Goal: Information Seeking & Learning: Learn about a topic

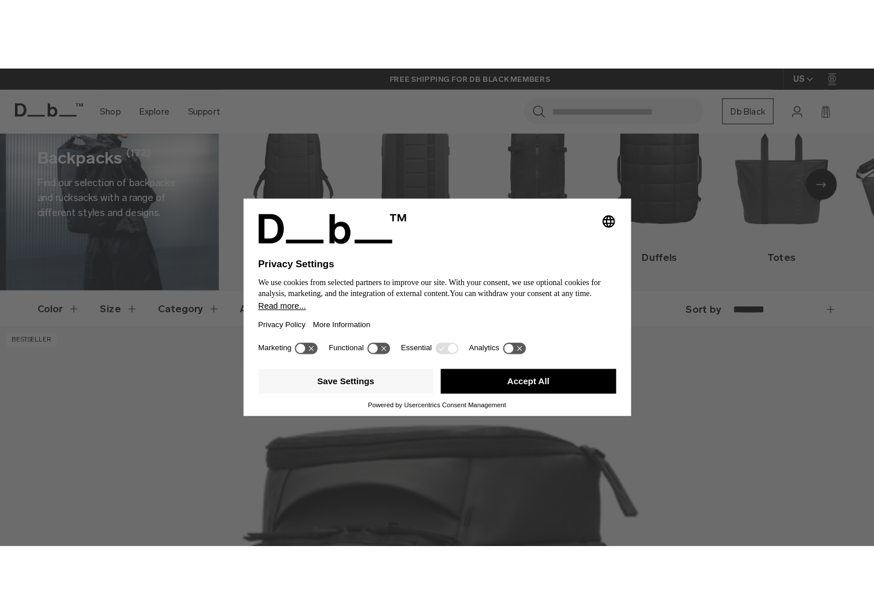
scroll to position [54, 0]
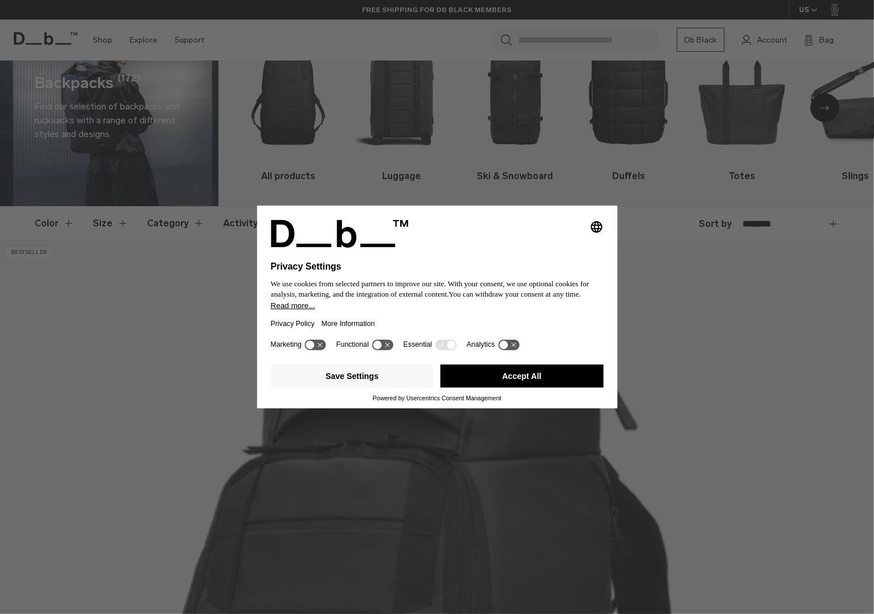
click at [516, 379] on button "Accept All" at bounding box center [521, 376] width 163 height 23
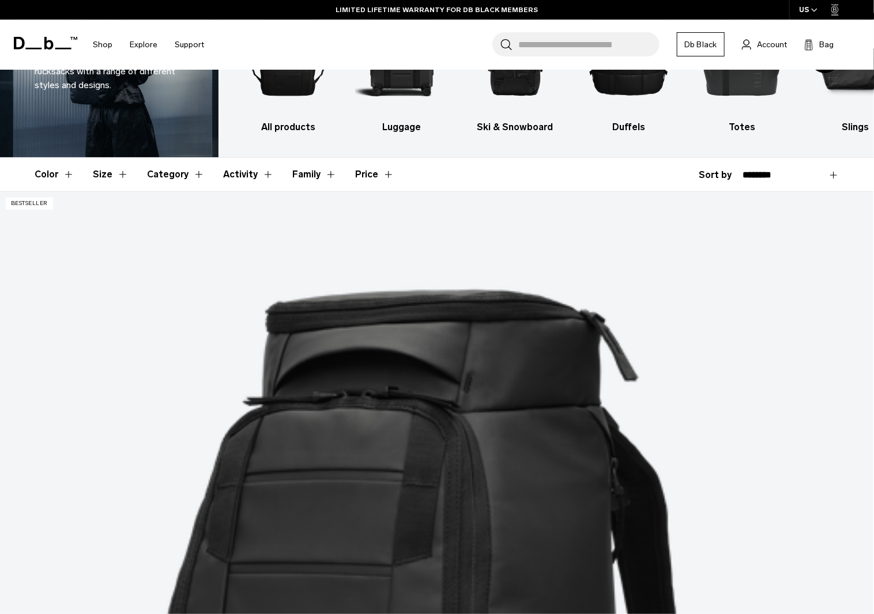
scroll to position [103, 0]
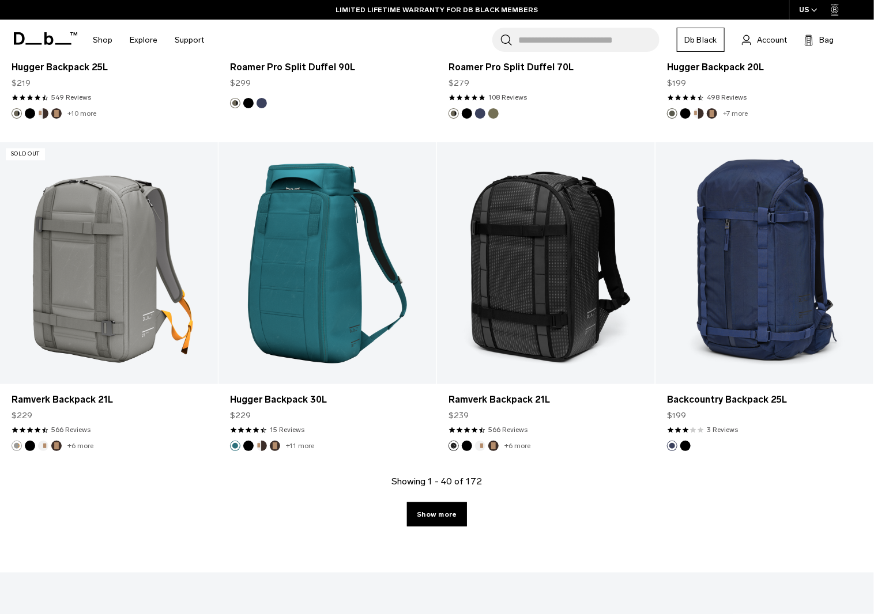
scroll to position [3144, 0]
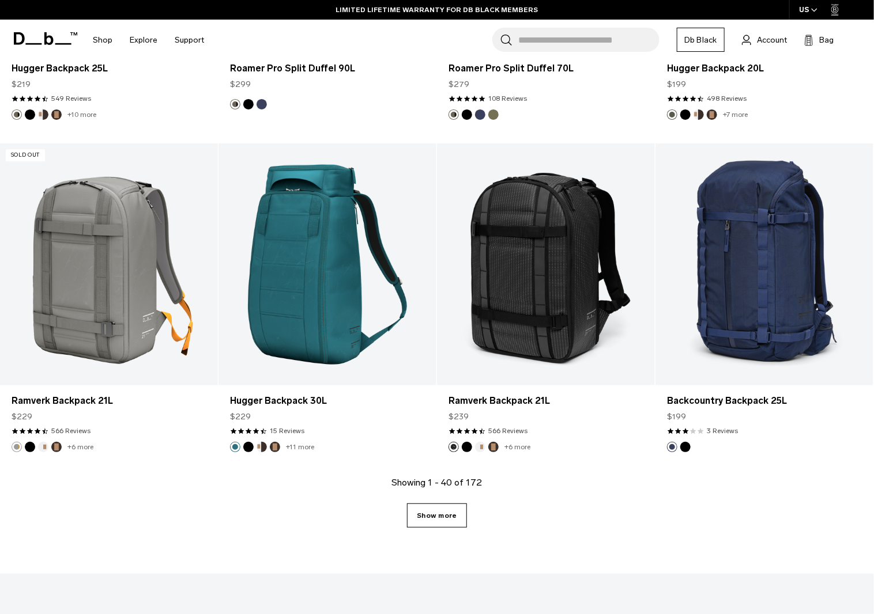
click at [450, 524] on link "Show more" at bounding box center [436, 516] width 59 height 24
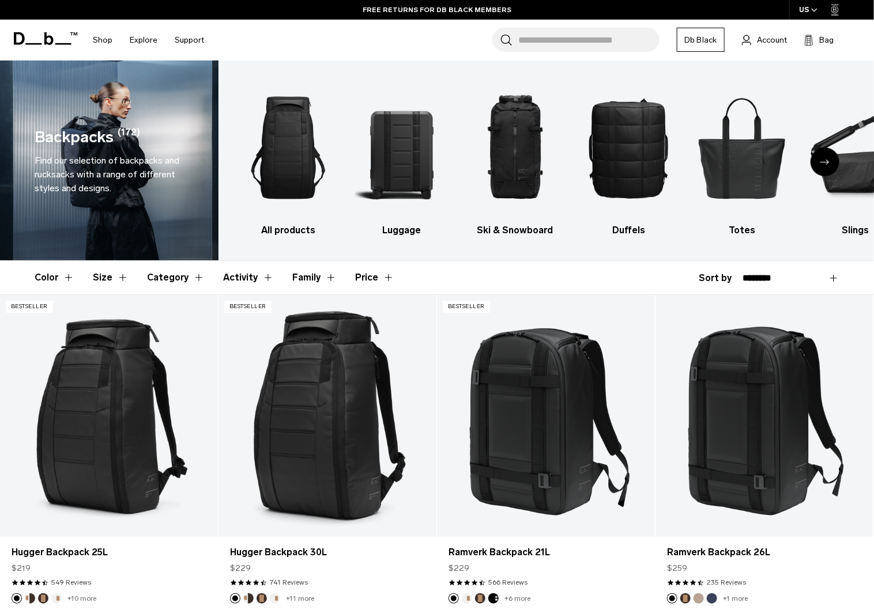
click at [827, 160] on icon "Next slide" at bounding box center [824, 162] width 9 height 5
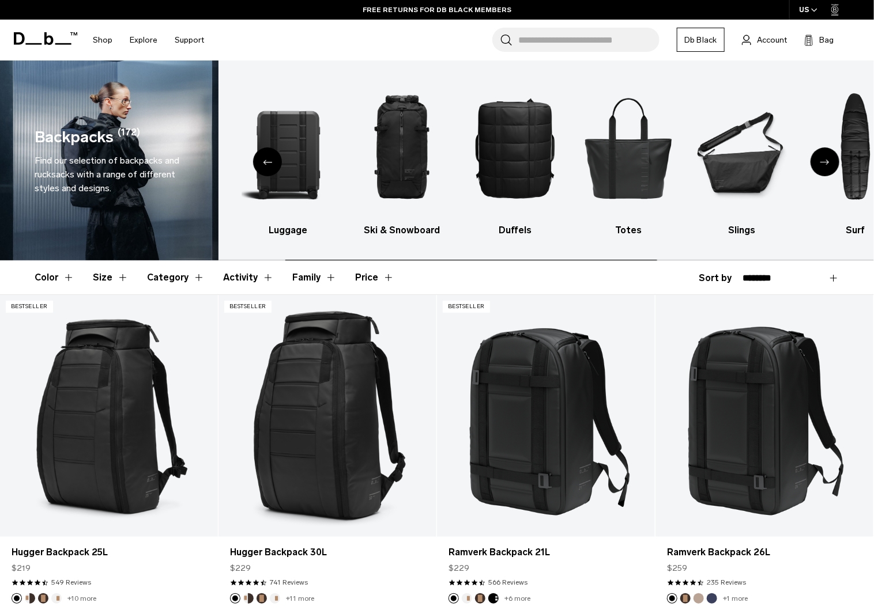
click at [827, 160] on icon "Next slide" at bounding box center [824, 162] width 9 height 5
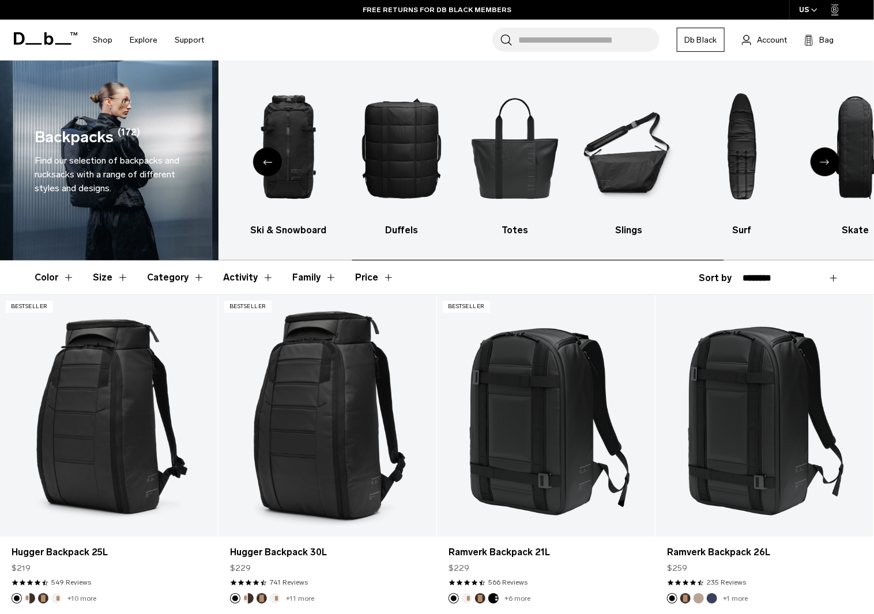
click at [827, 160] on icon "Next slide" at bounding box center [824, 162] width 9 height 5
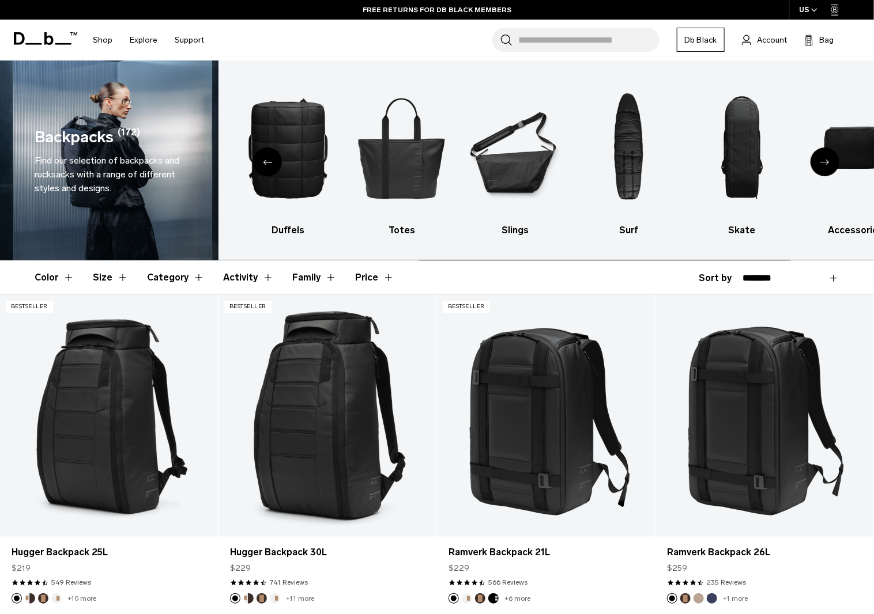
click at [827, 160] on icon "Next slide" at bounding box center [824, 162] width 9 height 5
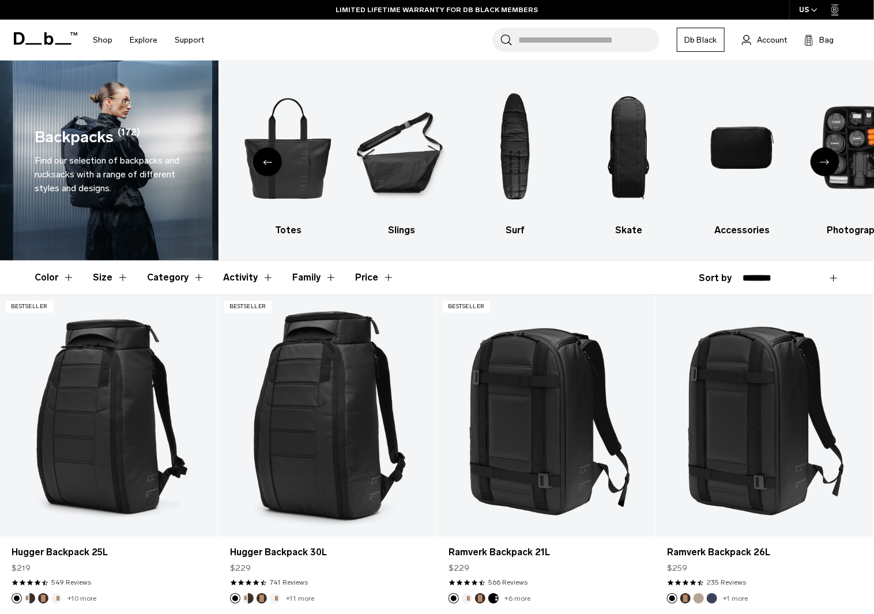
click at [820, 162] on icon "Next slide" at bounding box center [824, 162] width 9 height 5
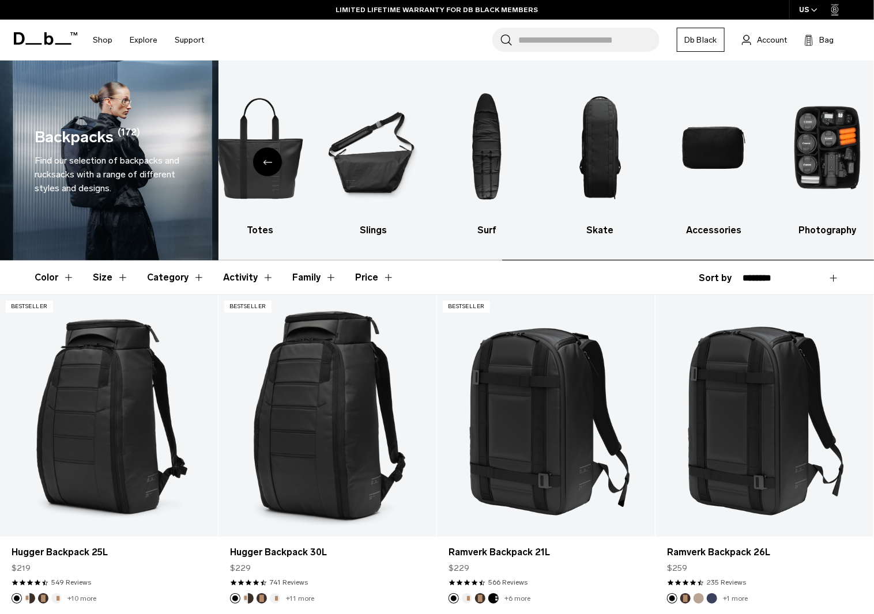
click at [820, 162] on img "10 / 10" at bounding box center [826, 148] width 93 height 140
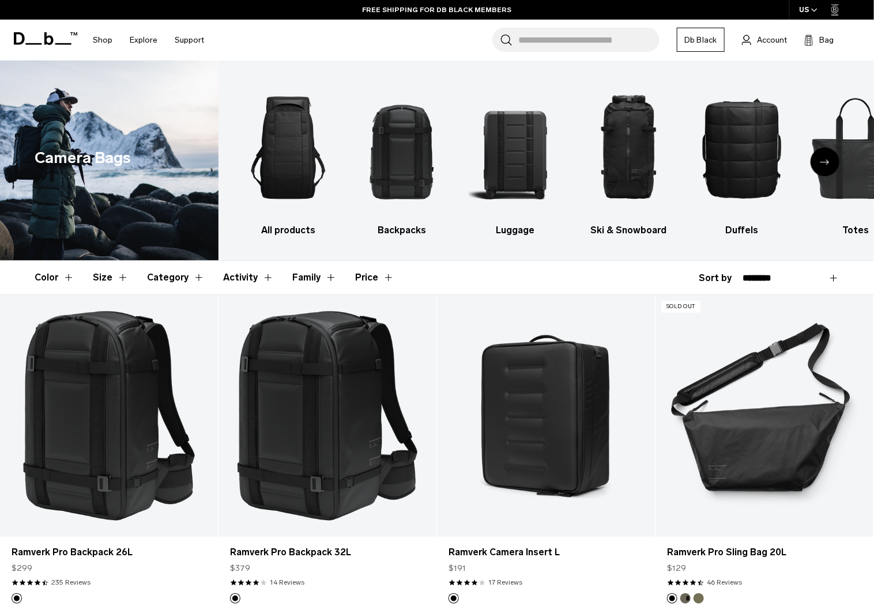
click at [831, 162] on div "Next slide" at bounding box center [824, 162] width 29 height 29
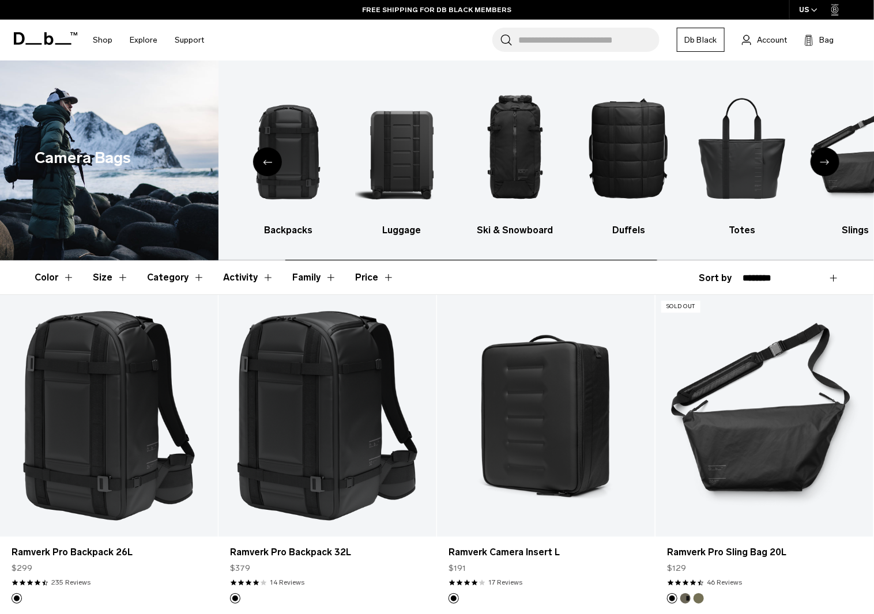
click at [830, 161] on div "Next slide" at bounding box center [824, 162] width 29 height 29
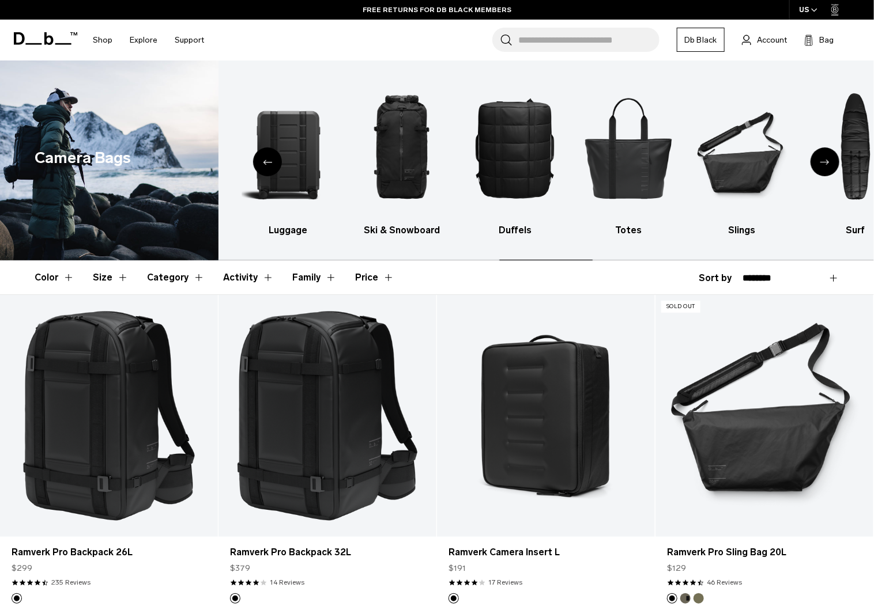
click at [829, 162] on icon "Next slide" at bounding box center [824, 162] width 9 height 5
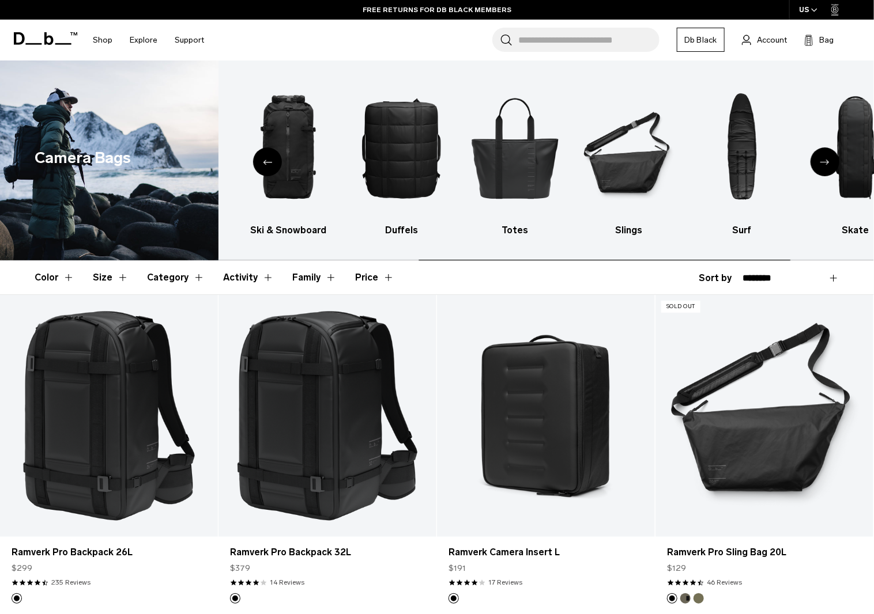
click at [829, 162] on icon "Next slide" at bounding box center [824, 162] width 9 height 5
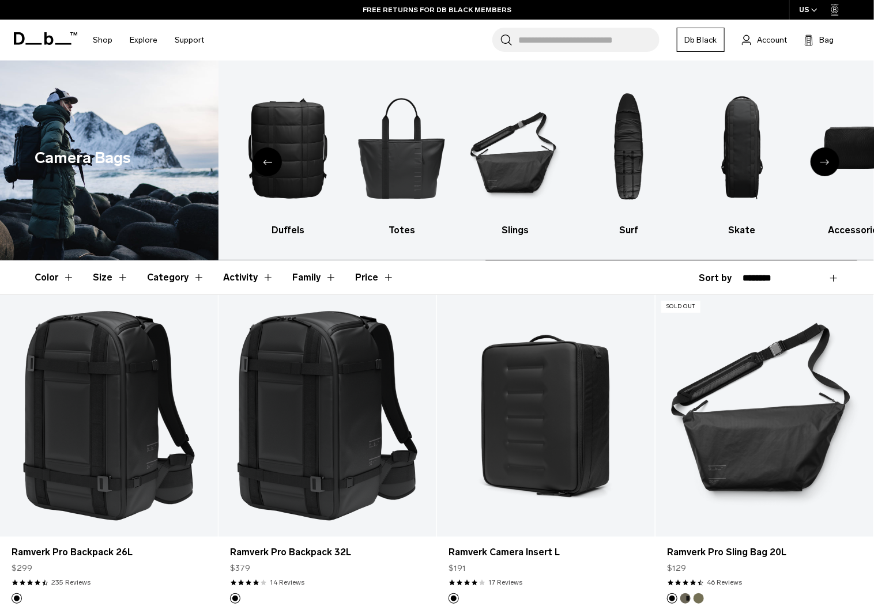
click at [829, 162] on icon "Next slide" at bounding box center [824, 162] width 9 height 5
